Goal: Task Accomplishment & Management: Use online tool/utility

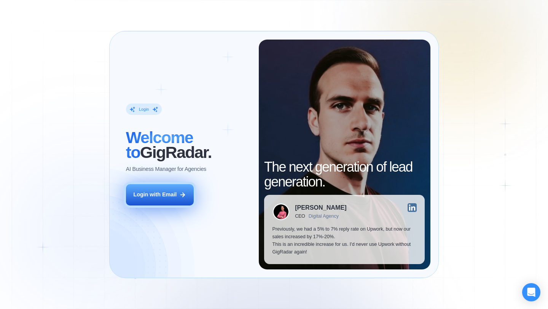
click at [176, 194] on div "Login with Email" at bounding box center [154, 195] width 43 height 8
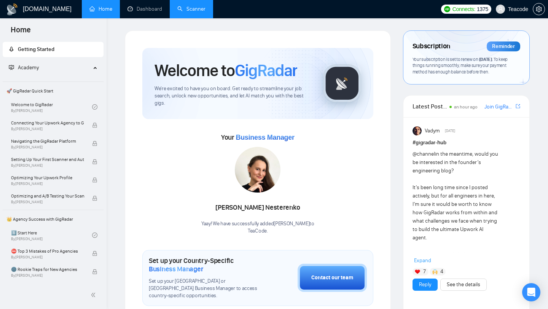
click at [205, 12] on link "Scanner" at bounding box center [191, 9] width 28 height 6
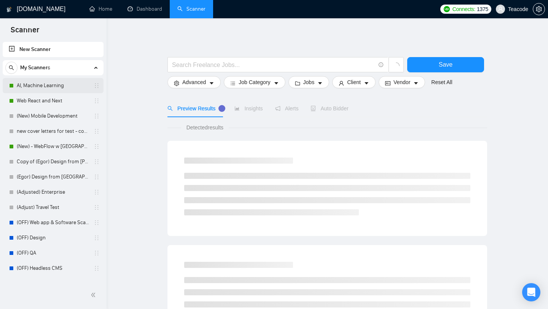
click at [56, 84] on link "AI, Machine Learning" at bounding box center [53, 85] width 72 height 15
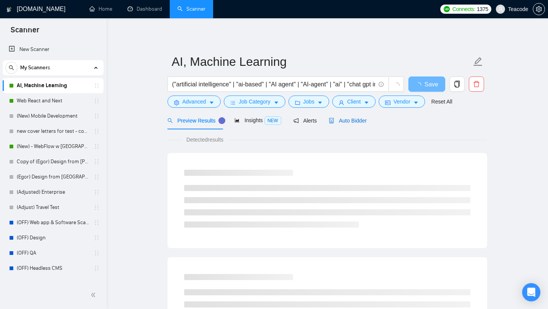
click at [340, 121] on span "Auto Bidder" at bounding box center [348, 120] width 38 height 6
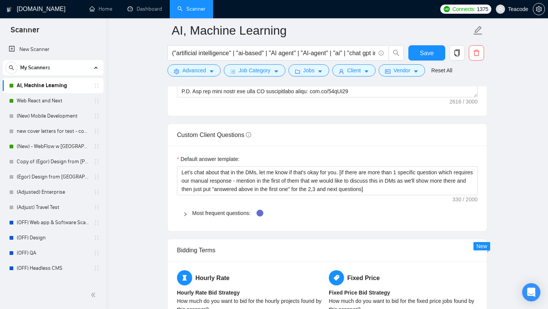
scroll to position [1011, 0]
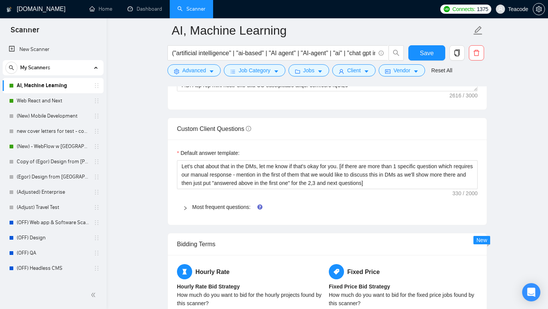
click at [186, 209] on icon "right" at bounding box center [185, 208] width 2 height 4
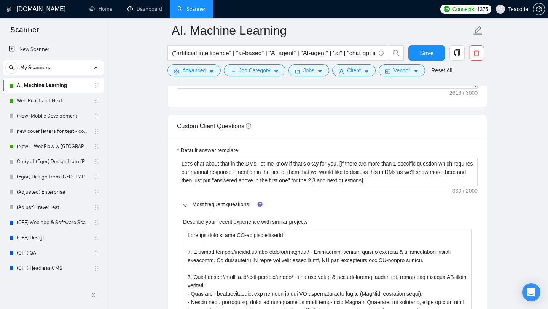
scroll to position [1013, 0]
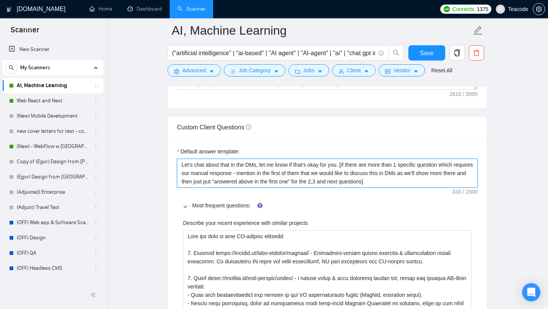
click at [259, 176] on textarea "Let's chat about that in the DMs, let me know if that's okay for you. [if there…" at bounding box center [327, 173] width 300 height 29
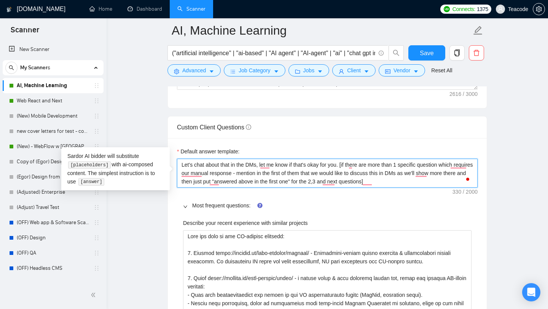
click at [258, 175] on textarea "Let's chat about that in the DMs, let me know if that's okay for you. [if there…" at bounding box center [327, 173] width 300 height 29
drag, startPoint x: 346, startPoint y: 166, endPoint x: 414, endPoint y: 187, distance: 70.8
click at [414, 187] on textarea "Let's chat about that in the DMs, let me know if that's okay for you. [if there…" at bounding box center [327, 173] width 300 height 29
type textarea "Let's chat about that in the DMs, let me know if that's okay for you."
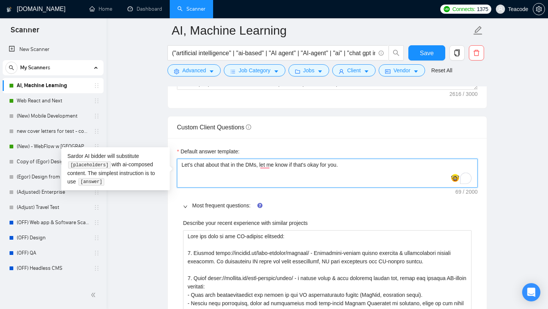
type textarea "Let's chat about that in the DMs, let me know if that's okay for you."
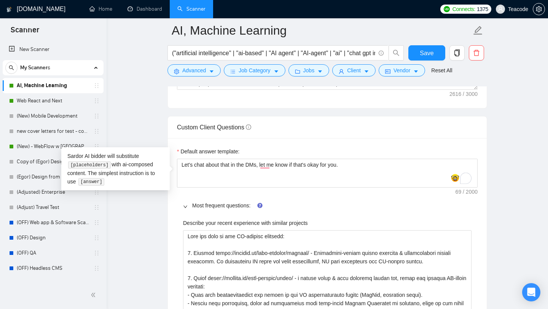
click at [306, 200] on div "Most frequent questions:" at bounding box center [327, 205] width 300 height 17
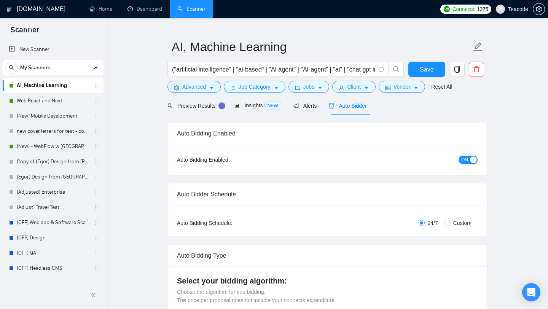
scroll to position [0, 0]
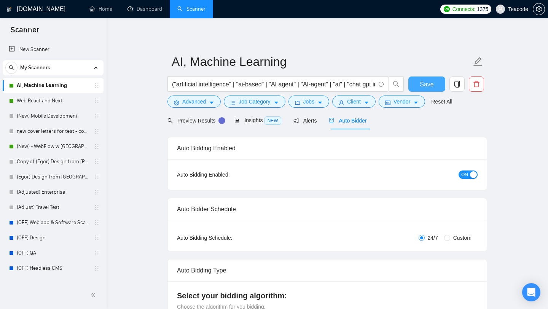
click at [424, 87] on span "Save" at bounding box center [426, 84] width 14 height 10
click at [63, 100] on link "Web React and Next" at bounding box center [53, 100] width 72 height 15
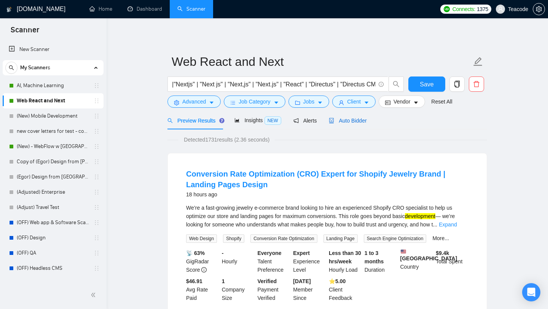
click at [362, 121] on span "Auto Bidder" at bounding box center [348, 120] width 38 height 6
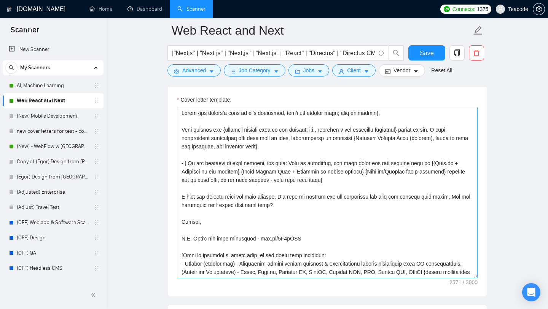
scroll to position [841, 0]
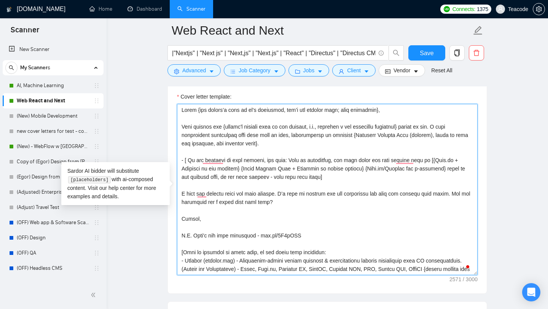
drag, startPoint x: 449, startPoint y: 168, endPoint x: 219, endPoint y: 176, distance: 229.8
click at [219, 176] on textarea "Cover letter template:" at bounding box center [327, 189] width 300 height 171
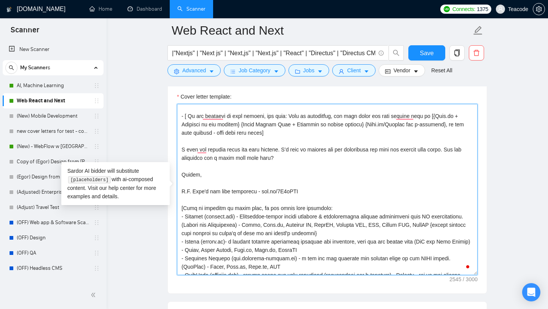
scroll to position [0, 0]
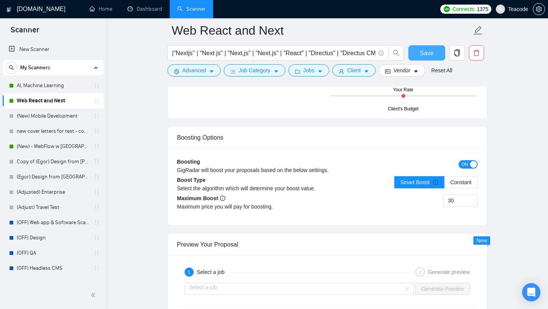
type textarea "Lorem {ips dolors’a cons ad el’s doeiusmod, tem’i utl etdolor magn; aliq enimad…"
click at [436, 54] on button "Save" at bounding box center [426, 52] width 37 height 15
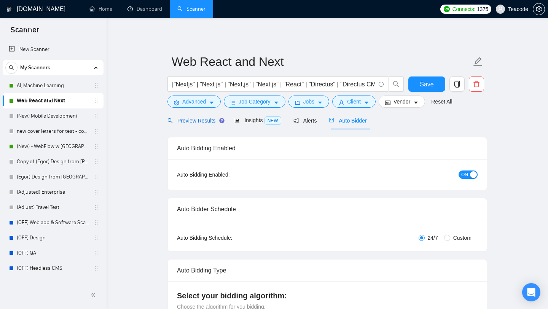
click at [199, 121] on span "Preview Results" at bounding box center [194, 120] width 55 height 6
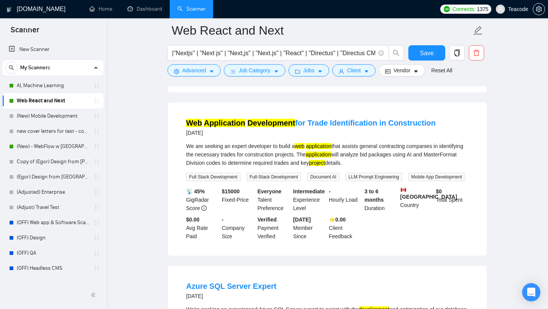
scroll to position [1425, 0]
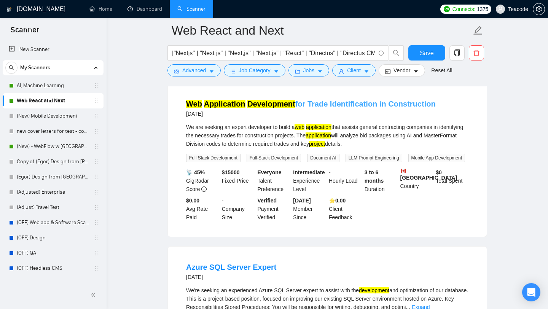
click at [267, 108] on mark "Development" at bounding box center [271, 104] width 48 height 8
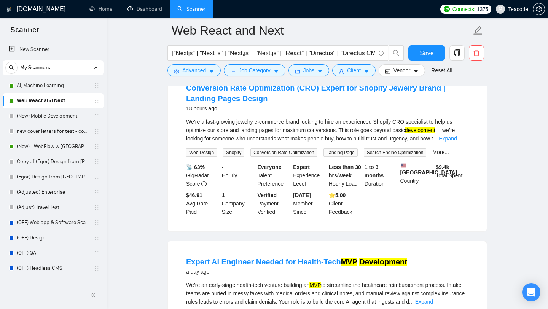
scroll to position [0, 0]
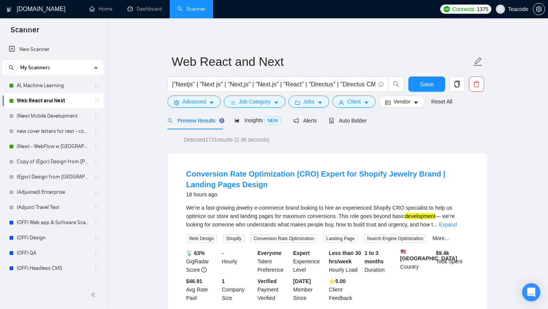
click at [294, 119] on div "Preview Results Insights NEW Alerts Auto Bidder" at bounding box center [266, 120] width 199 height 18
click at [307, 116] on div "Alerts" at bounding box center [305, 120] width 24 height 8
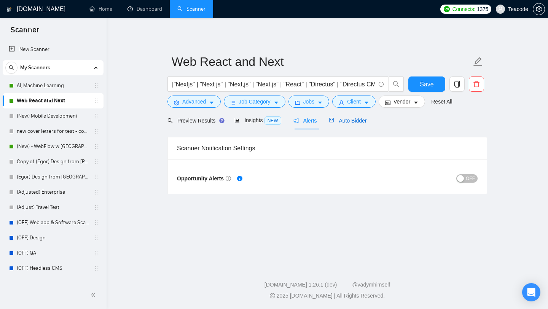
click at [354, 118] on span "Auto Bidder" at bounding box center [348, 120] width 38 height 6
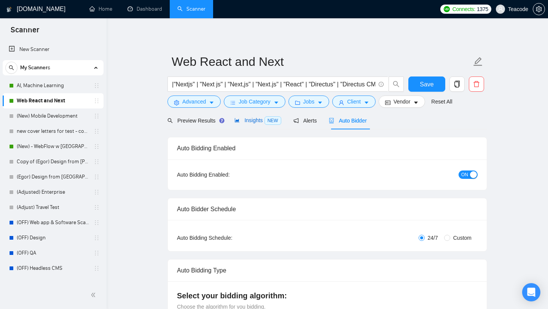
click at [245, 123] on span "Insights NEW" at bounding box center [257, 120] width 46 height 6
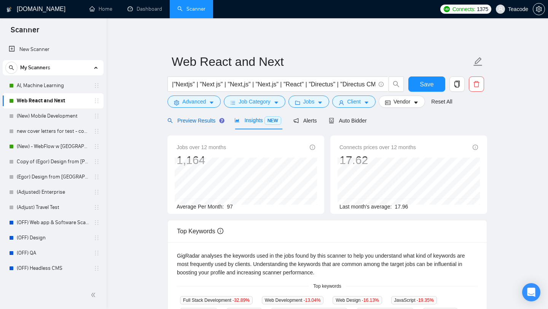
click at [185, 124] on div "Preview Results" at bounding box center [194, 120] width 55 height 8
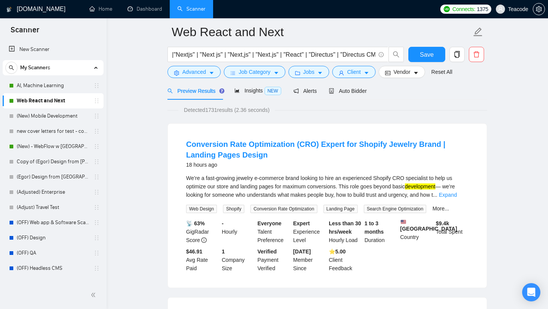
scroll to position [30, 0]
click at [342, 93] on span "Auto Bidder" at bounding box center [348, 90] width 38 height 6
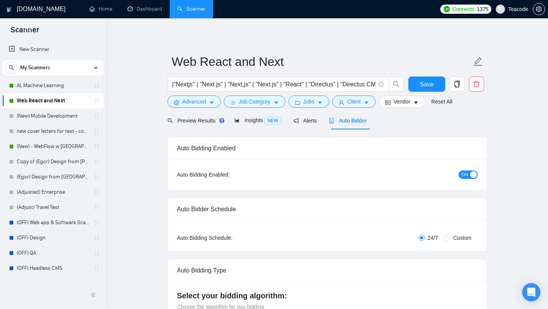
click at [471, 175] on div "button" at bounding box center [473, 174] width 7 height 7
click at [306, 121] on span "Alerts" at bounding box center [305, 120] width 24 height 6
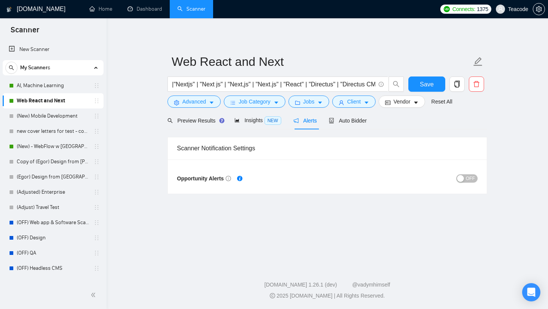
click at [461, 180] on div "button" at bounding box center [460, 178] width 7 height 7
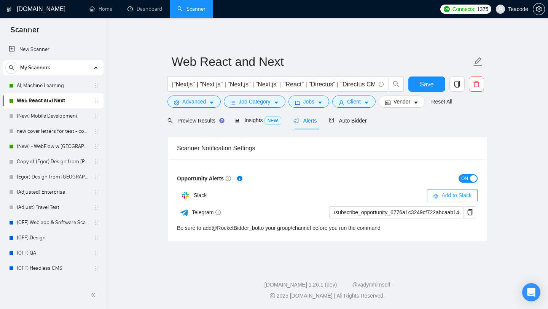
click at [451, 196] on span "Add to Slack" at bounding box center [456, 195] width 30 height 8
click at [140, 90] on main "Web React and Next |"Nextjs" | "Next js" | "Next,js" | "Next.js" | "React" | "D…" at bounding box center [327, 140] width 417 height 220
